Goal: Information Seeking & Learning: Learn about a topic

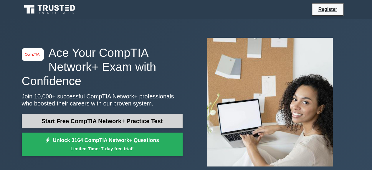
click at [127, 120] on link "Start Free CompTIA Network+ Practice Test" at bounding box center [102, 121] width 161 height 14
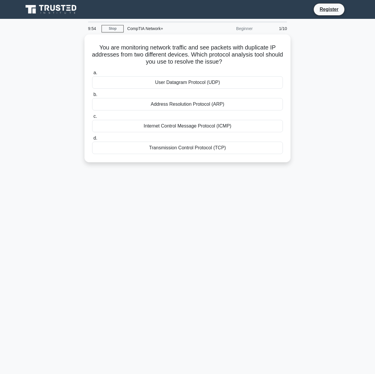
click at [197, 170] on div "9:54 Stop CompTIA Network+ Beginner 1/10 You are monitoring network traffic and…" at bounding box center [188, 168] width 336 height 295
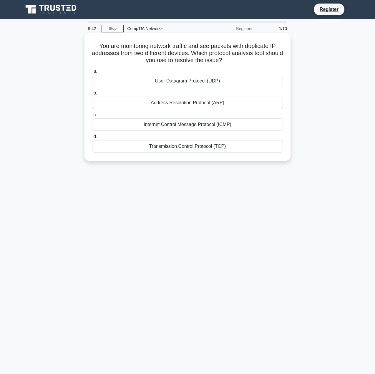
click at [218, 103] on div "Address Resolution Protocol (ARP)" at bounding box center [187, 103] width 191 height 12
click at [92, 95] on input "b. Address Resolution Protocol (ARP)" at bounding box center [92, 93] width 0 height 4
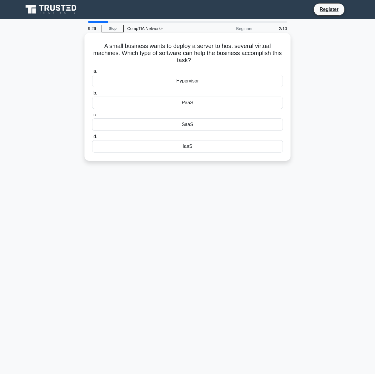
click at [211, 85] on div "Hypervisor" at bounding box center [187, 81] width 191 height 12
click at [92, 73] on input "a. Hypervisor" at bounding box center [92, 72] width 0 height 4
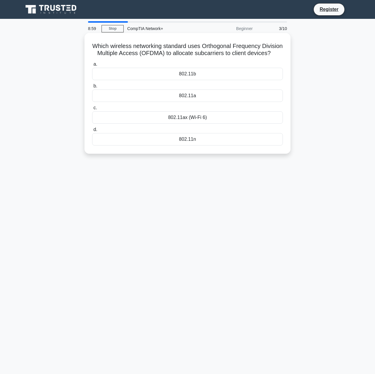
click at [173, 123] on div "802.11ax (Wi-Fi 6)" at bounding box center [187, 117] width 191 height 12
click at [92, 110] on input "c. 802.11ax (Wi-Fi 6)" at bounding box center [92, 108] width 0 height 4
click at [192, 75] on div "NAT server" at bounding box center [187, 74] width 191 height 12
click at [92, 66] on input "a. NAT server" at bounding box center [92, 64] width 0 height 4
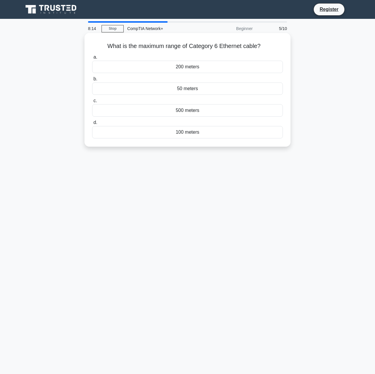
click at [165, 133] on div "100 meters" at bounding box center [187, 132] width 191 height 12
click at [92, 125] on input "d. 100 meters" at bounding box center [92, 123] width 0 height 4
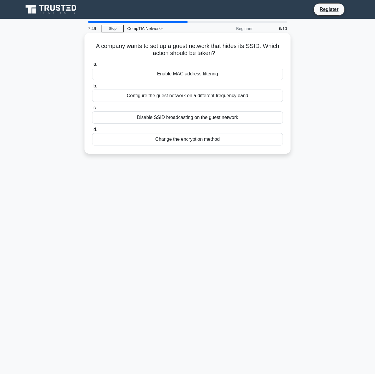
click at [192, 120] on div "Disable SSID broadcasting on the guest network" at bounding box center [187, 117] width 191 height 12
click at [92, 110] on input "c. Disable SSID broadcasting on the guest network" at bounding box center [92, 108] width 0 height 4
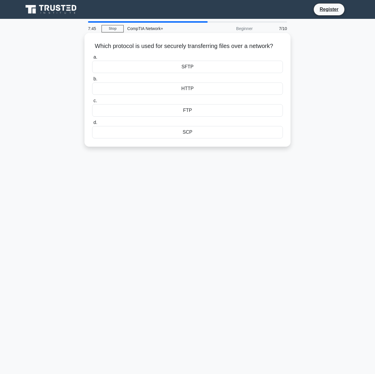
click at [202, 73] on div "SFTP" at bounding box center [187, 67] width 191 height 12
click at [92, 59] on input "a. SFTP" at bounding box center [92, 57] width 0 height 4
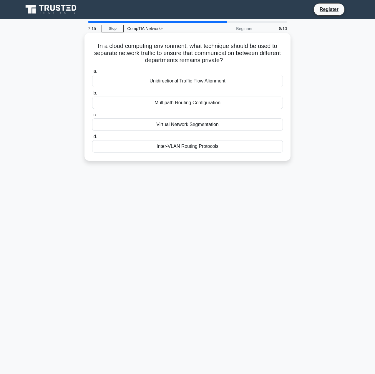
click at [179, 126] on div "Virtual Network Segmentation" at bounding box center [187, 124] width 191 height 12
click at [92, 117] on input "c. Virtual Network Segmentation" at bounding box center [92, 115] width 0 height 4
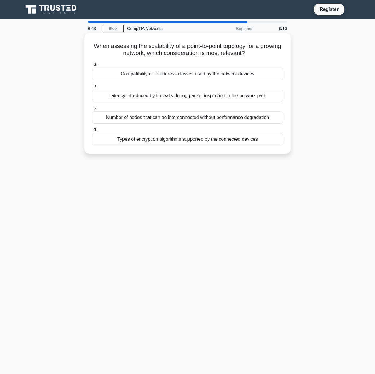
click at [148, 118] on div "Number of nodes that can be interconnected without performance degradation" at bounding box center [187, 117] width 191 height 12
click at [92, 110] on input "c. Number of nodes that can be interconnected without performance degradation" at bounding box center [92, 108] width 0 height 4
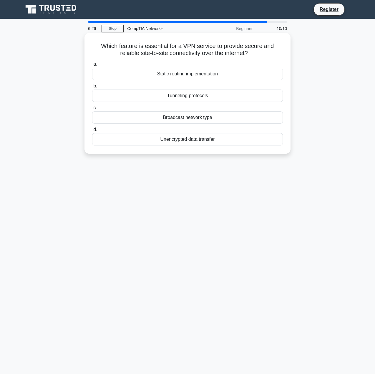
click at [176, 97] on div "Tunneling protocols" at bounding box center [187, 96] width 191 height 12
click at [92, 88] on input "b. Tunneling protocols" at bounding box center [92, 86] width 0 height 4
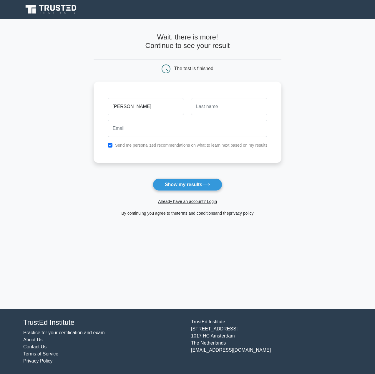
type input "[PERSON_NAME]"
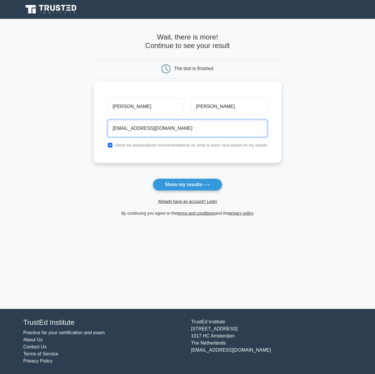
type input "[EMAIL_ADDRESS][DOMAIN_NAME]"
click at [153, 179] on button "Show my results" at bounding box center [188, 185] width 70 height 12
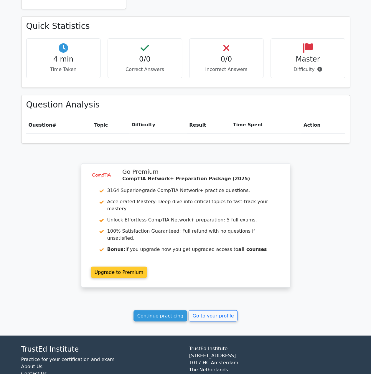
scroll to position [301, 0]
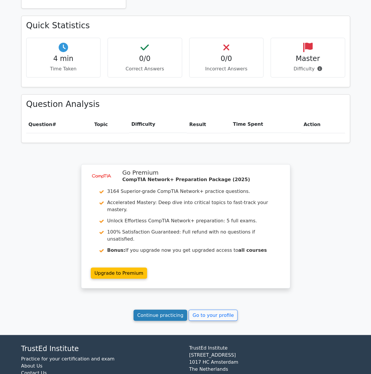
click at [162, 310] on link "Continue practicing" at bounding box center [161, 315] width 54 height 11
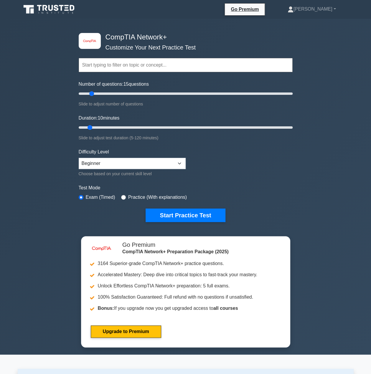
type input "10"
drag, startPoint x: 109, startPoint y: 94, endPoint x: 88, endPoint y: 98, distance: 21.6
click at [88, 97] on input "Number of questions: 10 questions" at bounding box center [186, 93] width 214 height 7
click at [105, 68] on input "text" at bounding box center [186, 65] width 214 height 14
click at [100, 167] on select "Beginner Intermediate Expert" at bounding box center [132, 163] width 107 height 11
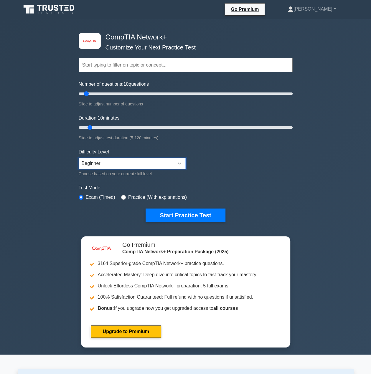
select select "intermediate"
click at [79, 158] on select "Beginner Intermediate Expert" at bounding box center [132, 163] width 107 height 11
click at [121, 195] on input "radio" at bounding box center [123, 197] width 5 height 5
radio input "true"
click at [73, 195] on div "image/svg+xml CompTIA Network+ Customize Your Next Practice Test Topics Network…" at bounding box center [185, 187] width 371 height 336
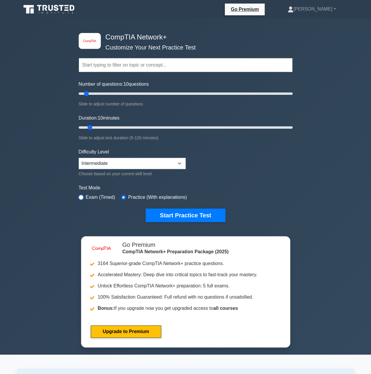
click at [83, 195] on div "Exam (Timed)" at bounding box center [97, 197] width 37 height 7
drag, startPoint x: 96, startPoint y: 94, endPoint x: 100, endPoint y: 94, distance: 3.5
click at [100, 94] on input "Number of questions: 25 questions" at bounding box center [186, 93] width 214 height 7
drag, startPoint x: 97, startPoint y: 92, endPoint x: 86, endPoint y: 93, distance: 11.3
type input "10"
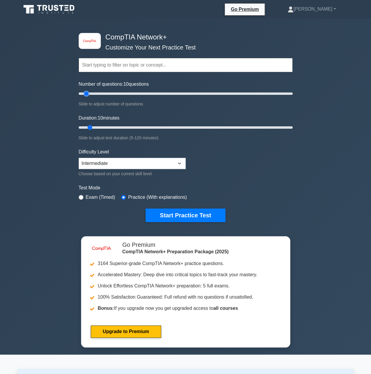
click at [86, 93] on input "Number of questions: 10 questions" at bounding box center [186, 93] width 214 height 7
click at [176, 214] on button "Start Practice Test" at bounding box center [186, 216] width 80 height 14
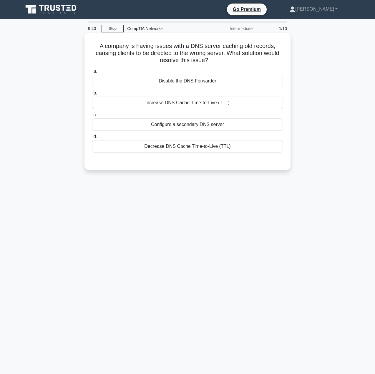
click at [171, 154] on div "a. Disable the DNS Forwarder b. Increase DNS Cache Time-to-Live (TTL) c. d." at bounding box center [188, 115] width 192 height 97
click at [171, 151] on div "Decrease DNS Cache Time-to-Live (TTL)" at bounding box center [187, 146] width 191 height 12
click at [92, 139] on input "d. Decrease DNS Cache Time-to-Live (TTL)" at bounding box center [92, 137] width 0 height 4
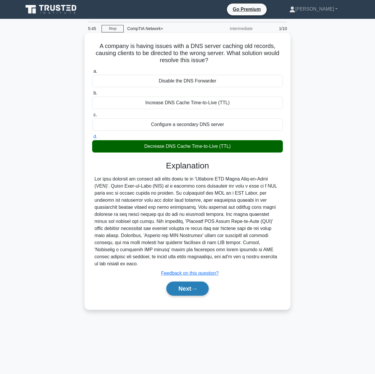
click at [188, 282] on button "Next" at bounding box center [188, 289] width 42 height 14
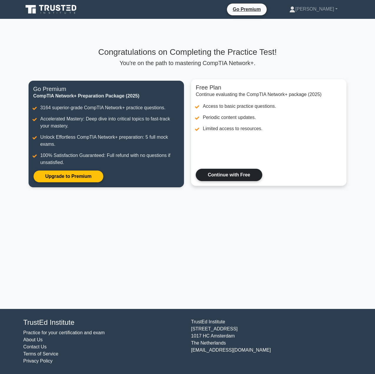
click at [220, 179] on link "Continue with Free" at bounding box center [229, 175] width 67 height 12
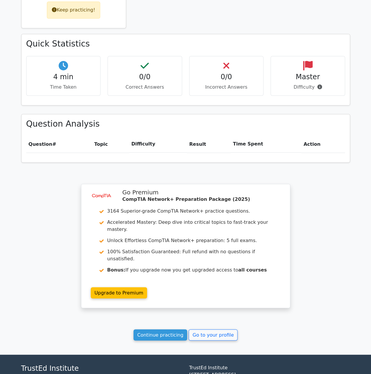
scroll to position [301, 0]
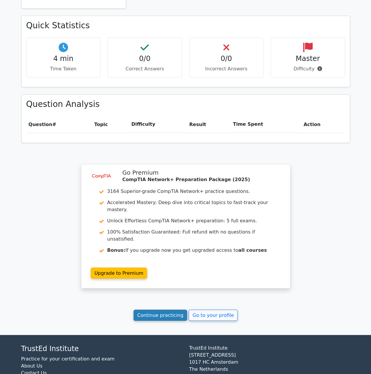
click at [173, 310] on link "Continue practicing" at bounding box center [161, 315] width 54 height 11
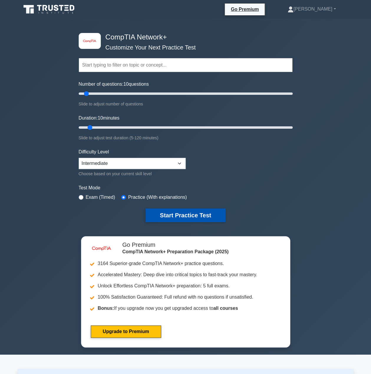
click at [166, 214] on button "Start Practice Test" at bounding box center [186, 216] width 80 height 14
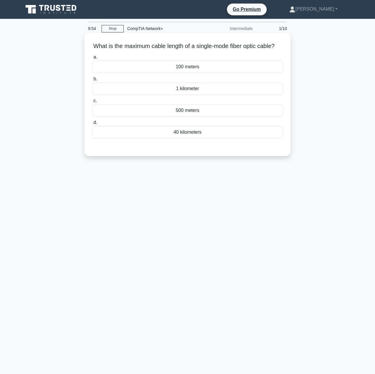
click at [183, 95] on div "1 kilometer" at bounding box center [187, 89] width 191 height 12
click at [92, 81] on input "b. 1 kilometer" at bounding box center [92, 79] width 0 height 4
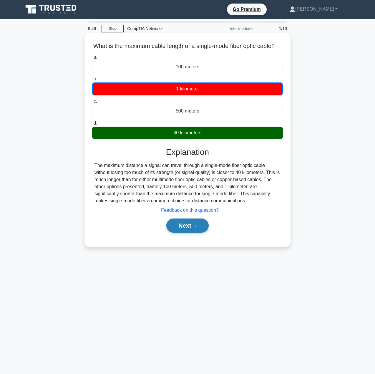
click at [183, 230] on button "Next" at bounding box center [188, 226] width 42 height 14
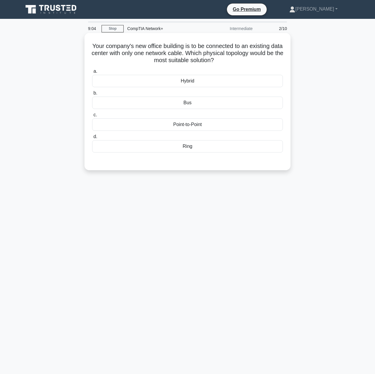
click at [210, 126] on div "Point-to-Point" at bounding box center [187, 124] width 191 height 12
click at [92, 117] on input "c. [GEOGRAPHIC_DATA]" at bounding box center [92, 115] width 0 height 4
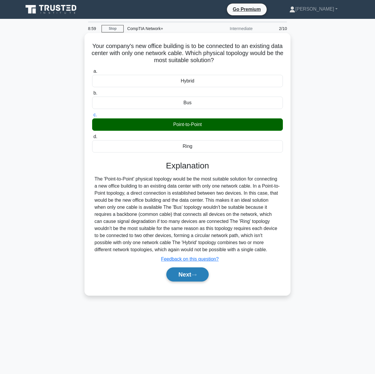
click at [182, 275] on button "Next" at bounding box center [188, 275] width 42 height 14
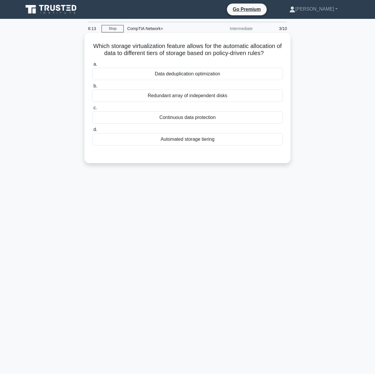
click at [212, 96] on div "Redundant array of independent disks" at bounding box center [187, 96] width 191 height 12
click at [92, 88] on input "b. Redundant array of independent disks" at bounding box center [92, 86] width 0 height 4
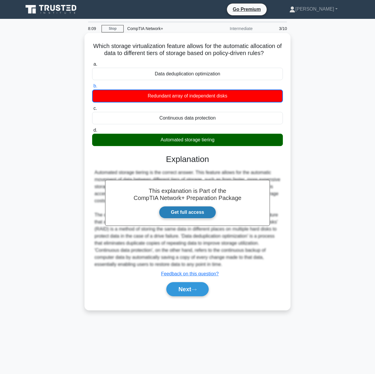
click at [194, 211] on link "Get full access" at bounding box center [187, 212] width 57 height 12
